Goal: Information Seeking & Learning: Learn about a topic

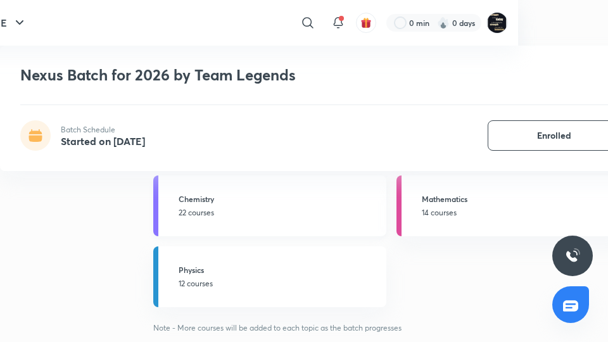
scroll to position [1457, 111]
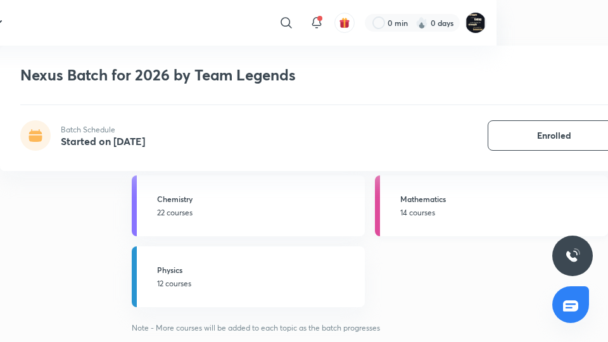
click at [462, 225] on link "Mathematics 14 courses" at bounding box center [491, 205] width 233 height 61
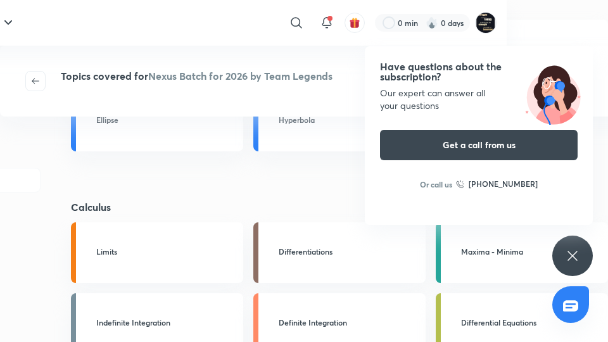
scroll to position [427, 101]
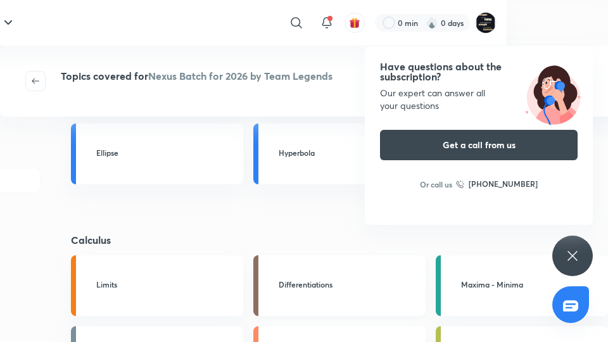
click at [355, 282] on h3 "Differentiations" at bounding box center [348, 284] width 139 height 11
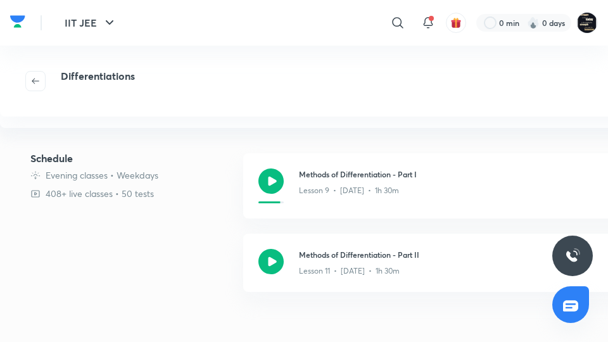
scroll to position [185, 0]
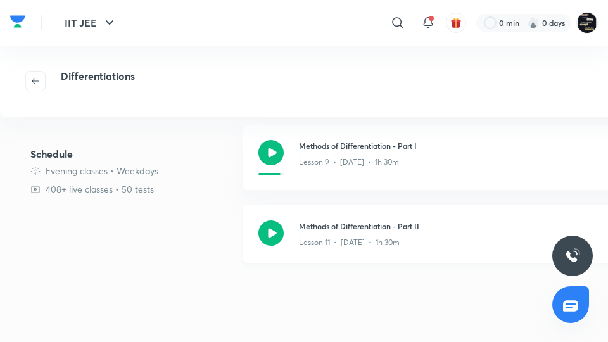
click at [355, 225] on h3 "Methods of Differentiation - Part II" at bounding box center [476, 225] width 354 height 11
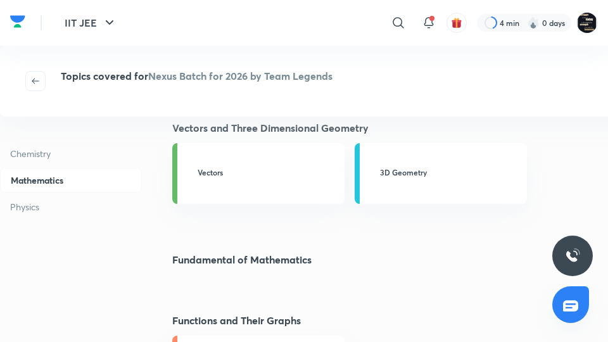
scroll to position [963, 0]
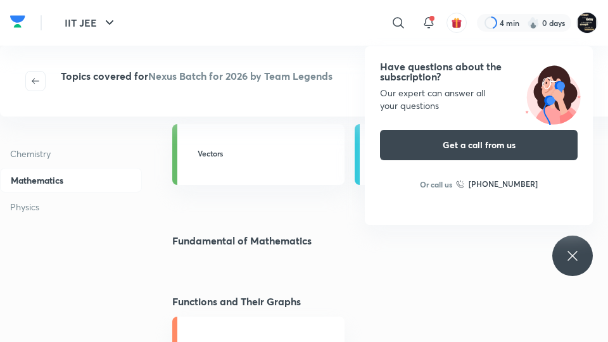
scroll to position [1440, 101]
